Goal: Task Accomplishment & Management: Use online tool/utility

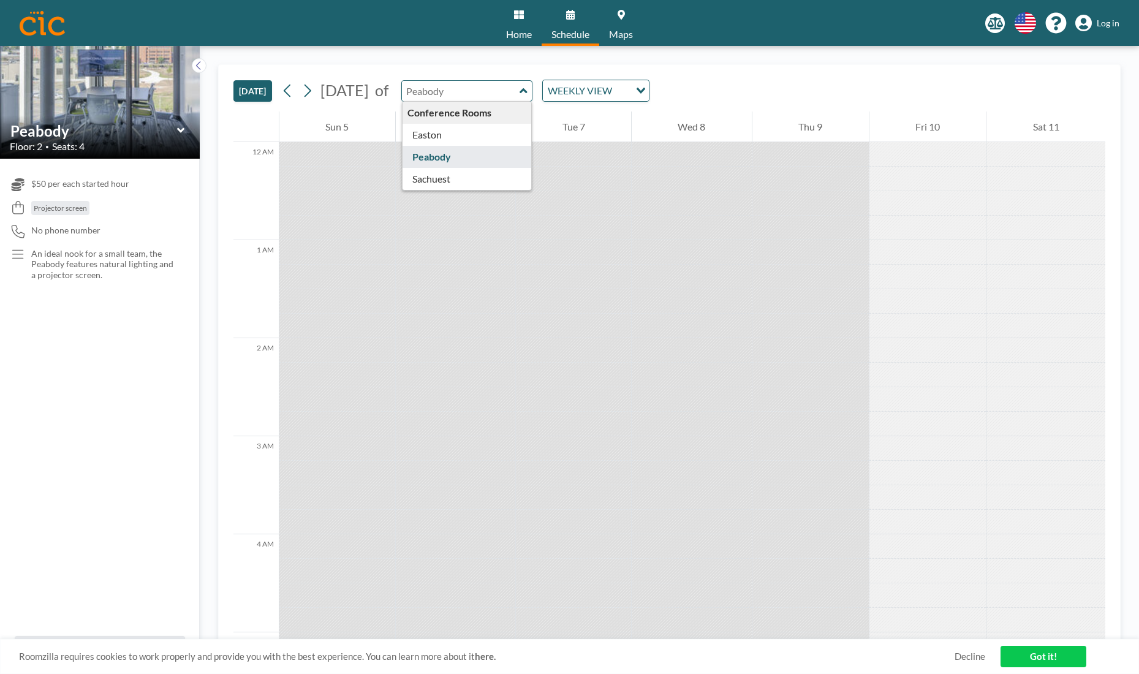
click at [520, 88] on input "text" at bounding box center [461, 91] width 118 height 20
type input "Peabody"
click at [310, 93] on icon at bounding box center [307, 90] width 12 height 18
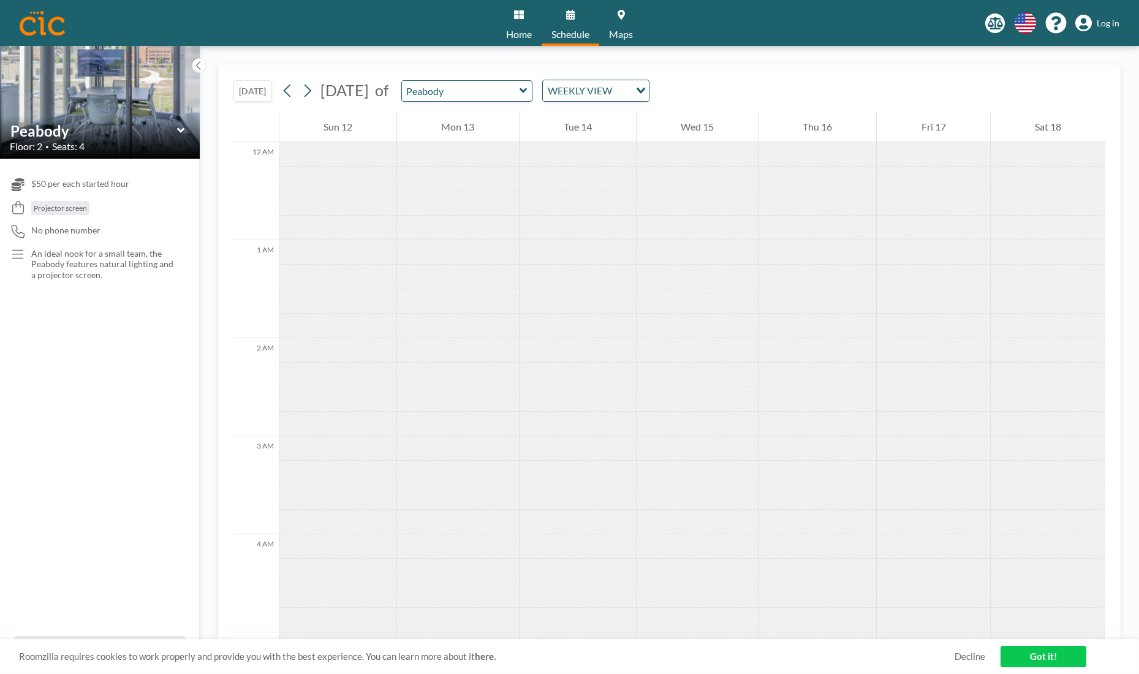
click at [689, 371] on div at bounding box center [697, 375] width 121 height 25
click at [689, 363] on div at bounding box center [697, 375] width 121 height 25
click at [634, 93] on input "Search for option" at bounding box center [588, 91] width 89 height 16
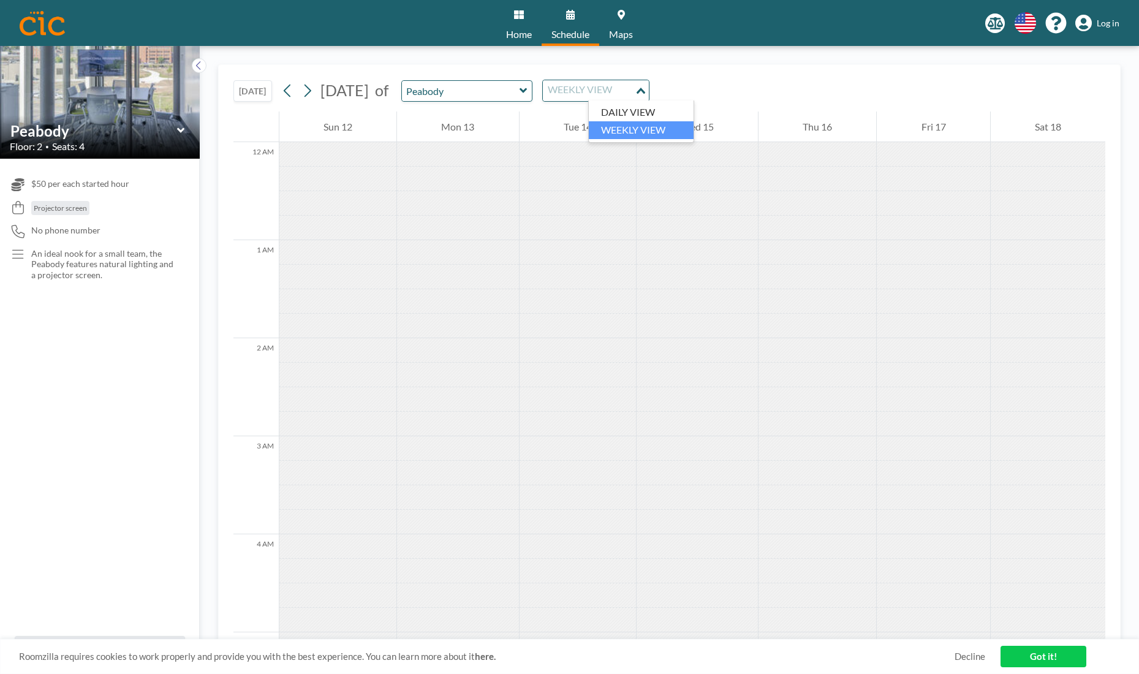
click at [634, 93] on input "Search for option" at bounding box center [588, 91] width 89 height 16
drag, startPoint x: 523, startPoint y: 37, endPoint x: 533, endPoint y: 56, distance: 21.7
click at [533, 56] on div "Home Schedule Maps English Polski 日本語 Española Log in Peabody Floor: 2 • Seats:…" at bounding box center [569, 337] width 1139 height 674
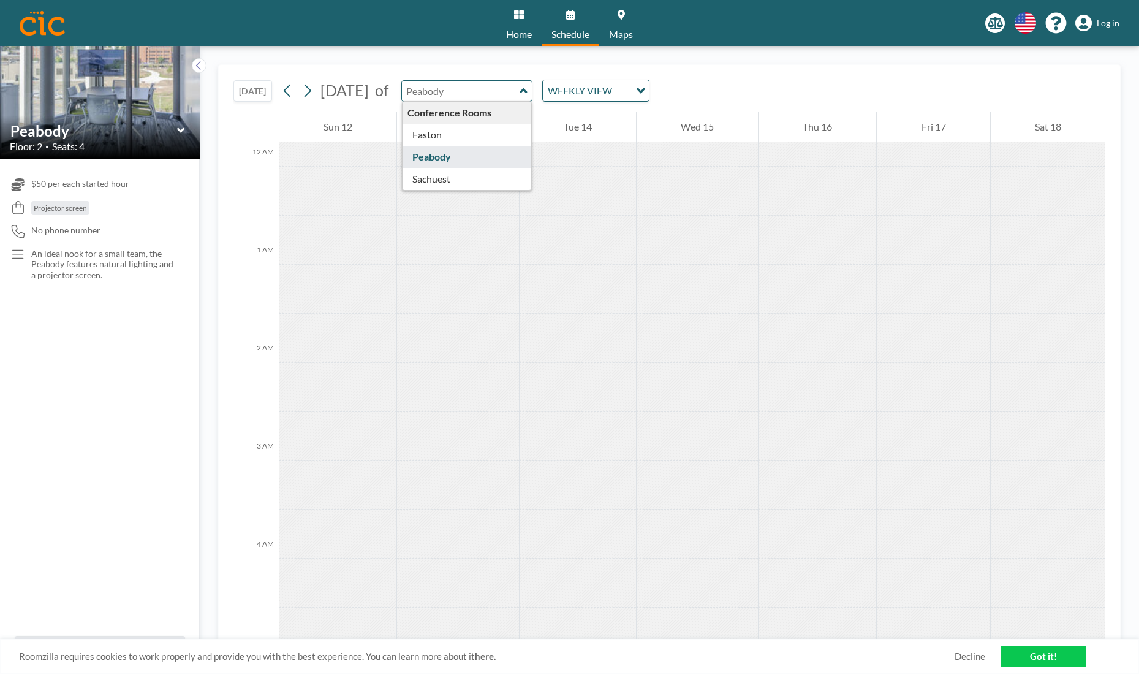
click at [520, 97] on input "text" at bounding box center [461, 91] width 118 height 20
type input "Easton"
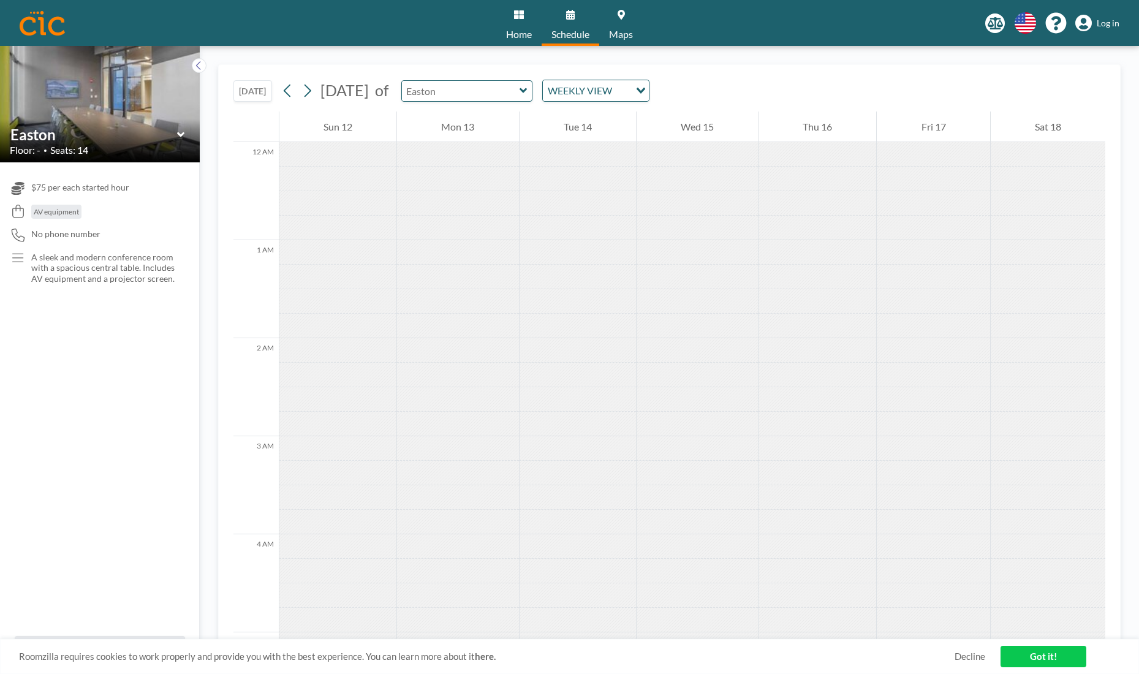
click at [520, 87] on input "text" at bounding box center [461, 91] width 118 height 20
type input "Sachuest"
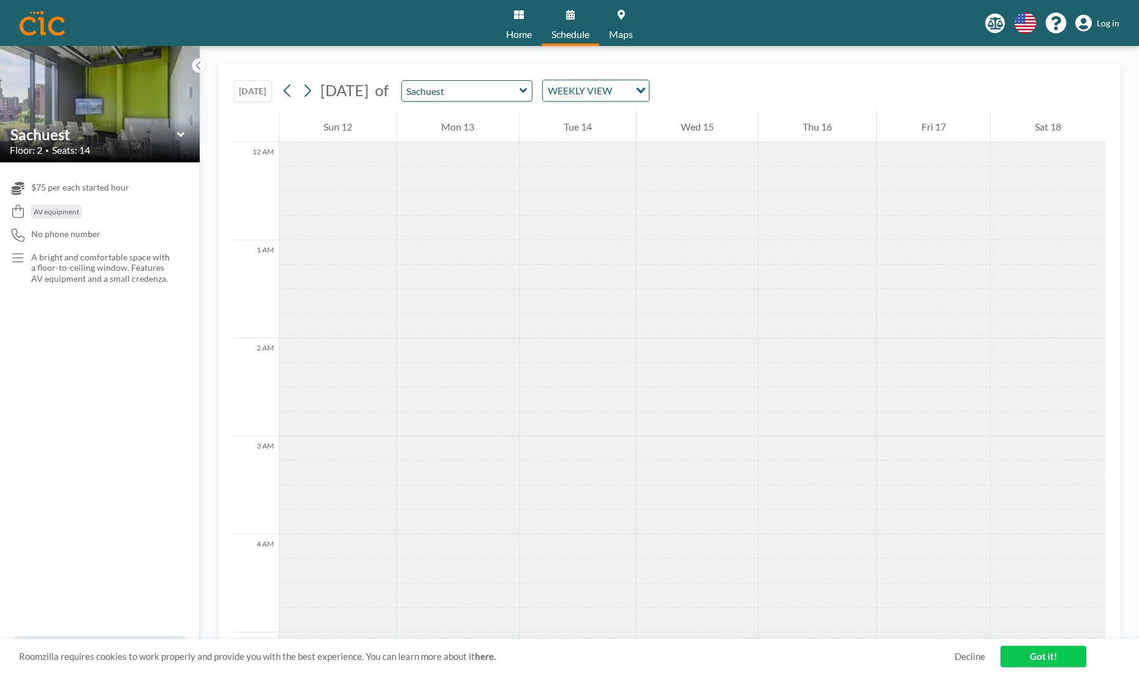
click at [531, 23] on link "Home" at bounding box center [518, 23] width 45 height 46
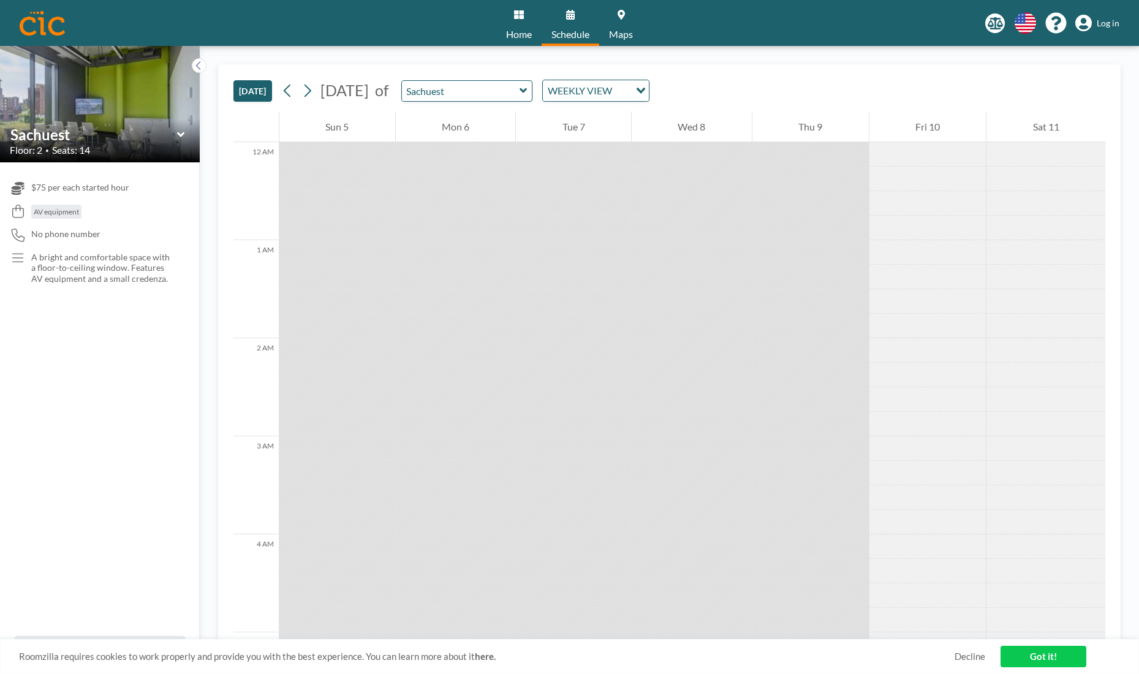
click at [528, 21] on link "Home" at bounding box center [518, 23] width 45 height 46
click at [509, 20] on link "Home" at bounding box center [518, 23] width 45 height 46
